Goal: Check status

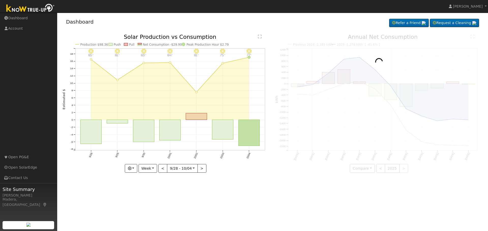
click at [214, 41] on icon "10/04 - Clear 77° 10/03 - MostlyClear 75° 10/02 - MostlyClear 81° 10/01 - Clear…" at bounding box center [166, 103] width 207 height 139
click at [191, 28] on div "Dashboard Refer a Friend Request a Cleaning Refer a Friend" at bounding box center [273, 23] width 420 height 16
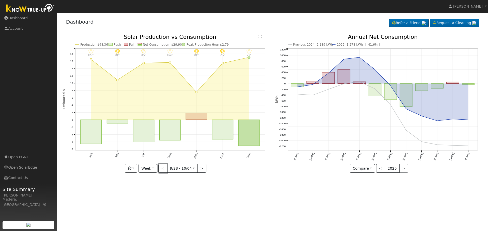
click at [162, 171] on button "<" at bounding box center [162, 168] width 9 height 9
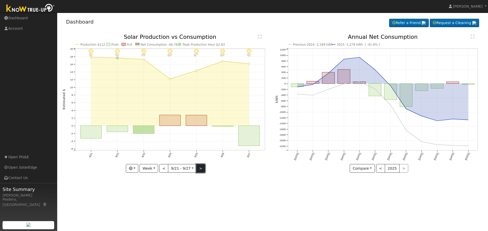
click at [199, 169] on button ">" at bounding box center [200, 168] width 9 height 9
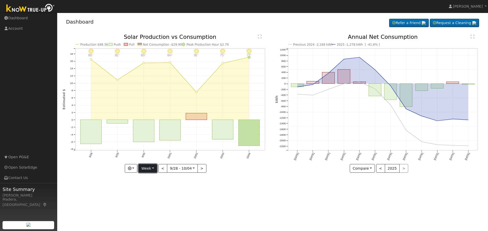
click at [149, 170] on button "Week" at bounding box center [147, 168] width 19 height 9
click at [148, 200] on link "Year" at bounding box center [156, 200] width 35 height 7
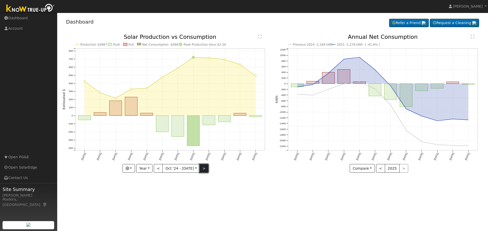
click at [203, 171] on button ">" at bounding box center [203, 168] width 9 height 9
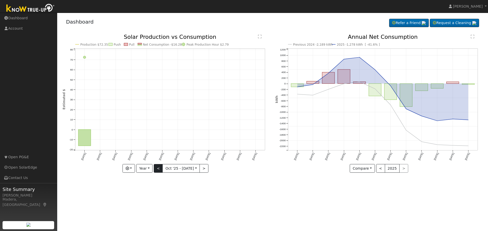
drag, startPoint x: 85, startPoint y: 140, endPoint x: 160, endPoint y: 167, distance: 79.3
click at [160, 167] on div "Production $72.35 Push Pull Net Consumption -$16.28 Peak Production Hour $2.79 …" at bounding box center [166, 103] width 207 height 139
click at [160, 167] on button "<" at bounding box center [158, 168] width 9 height 9
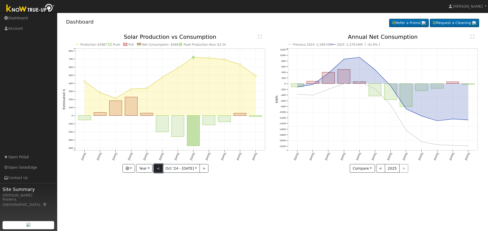
click at [158, 169] on button "<" at bounding box center [158, 168] width 9 height 9
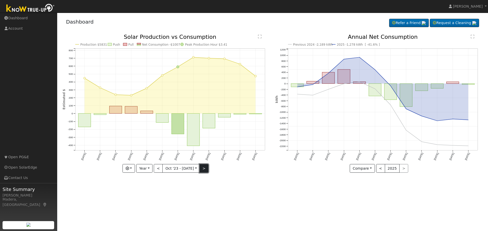
click at [203, 167] on button ">" at bounding box center [203, 168] width 9 height 9
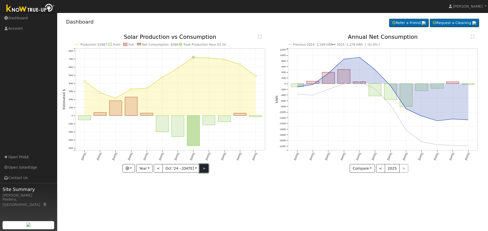
click at [202, 168] on button ">" at bounding box center [203, 168] width 9 height 9
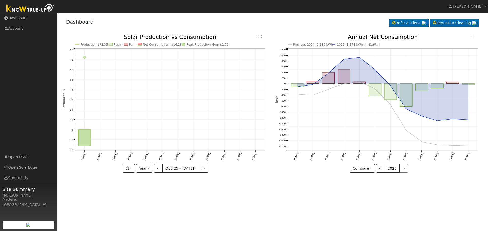
click at [201, 105] on icon "Production $72.35 Push Pull Net Consumption -$16.28 Peak Production Hour $2.79 …" at bounding box center [166, 103] width 207 height 139
click at [158, 168] on button "<" at bounding box center [158, 168] width 9 height 9
type input "[DATE]"
